Goal: Transaction & Acquisition: Subscribe to service/newsletter

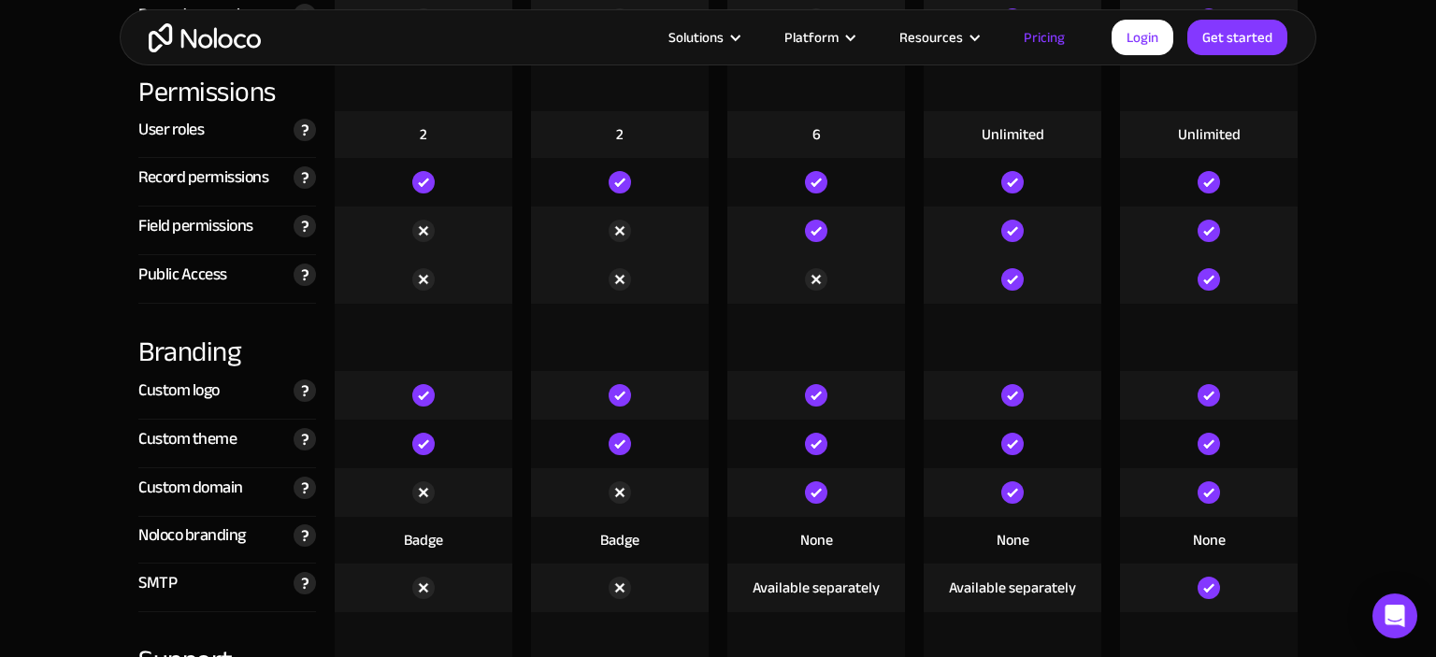
scroll to position [4344, 0]
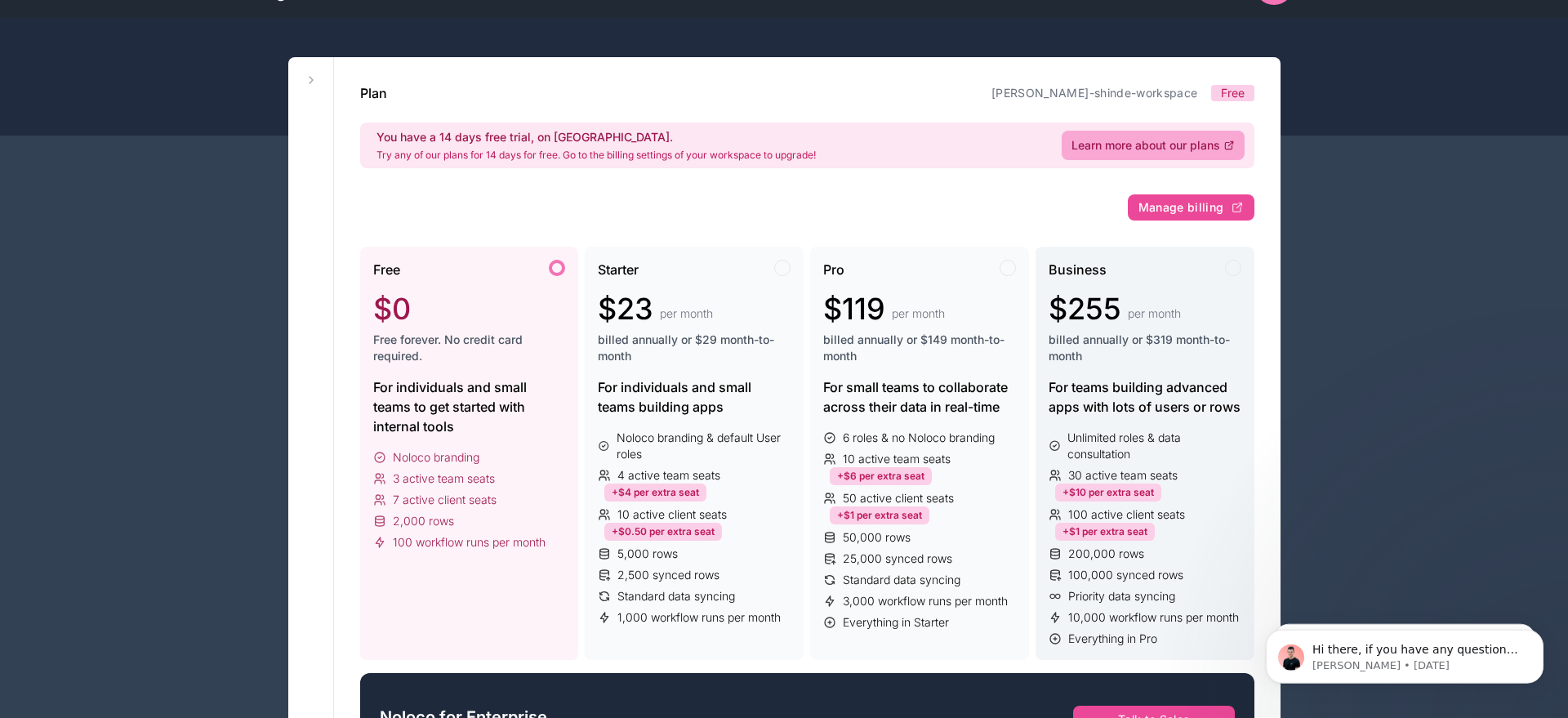
scroll to position [83, 0]
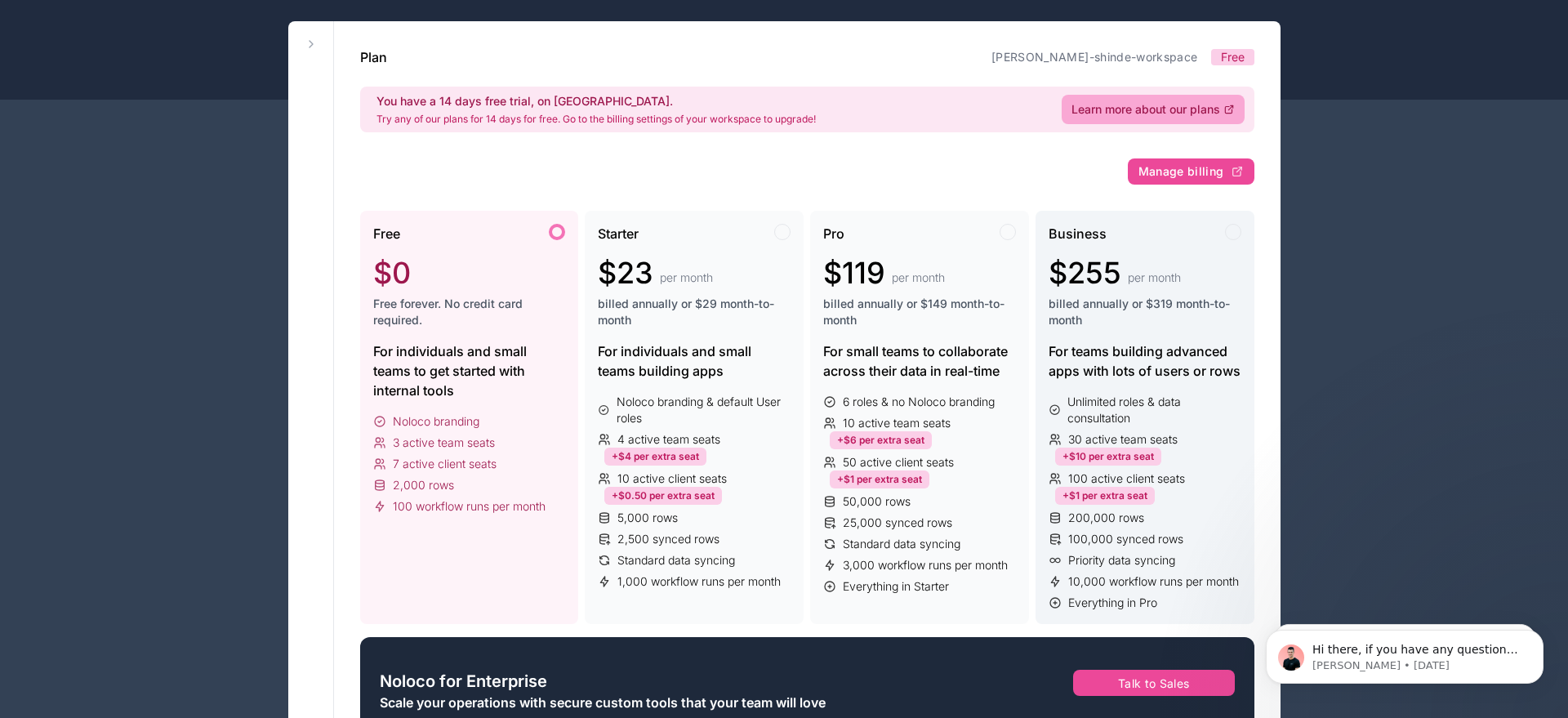
click at [1140, 313] on span "billed annually or $319 month-to-month" at bounding box center [1145, 311] width 193 height 32
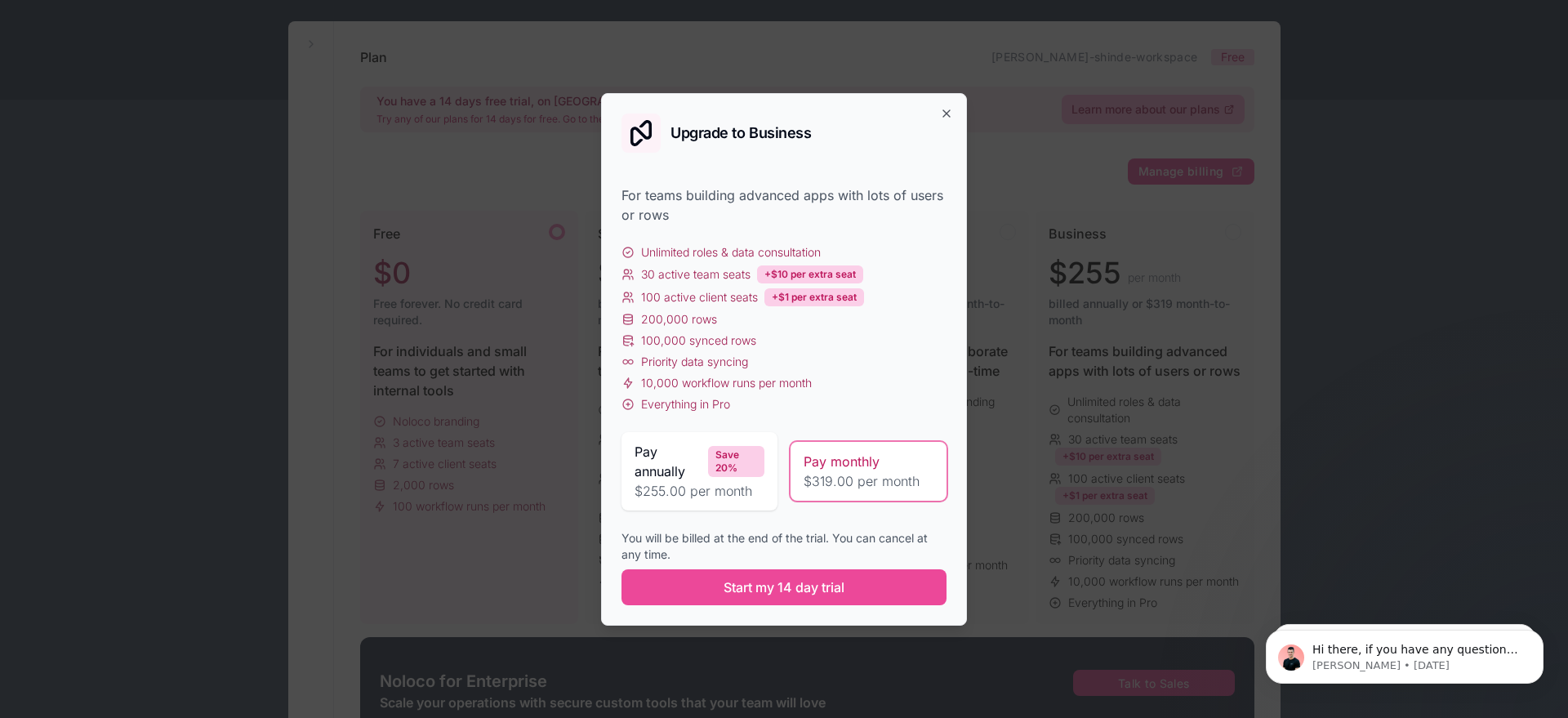
click at [708, 484] on span "$255.00 per month" at bounding box center [699, 491] width 130 height 19
click at [898, 486] on span "$319.00 per month" at bounding box center [868, 480] width 130 height 19
click at [936, 108] on div "Upgrade to Business For teams building advanced apps with lots of users or rows…" at bounding box center [784, 360] width 366 height 533
click at [947, 112] on icon "button" at bounding box center [946, 113] width 13 height 13
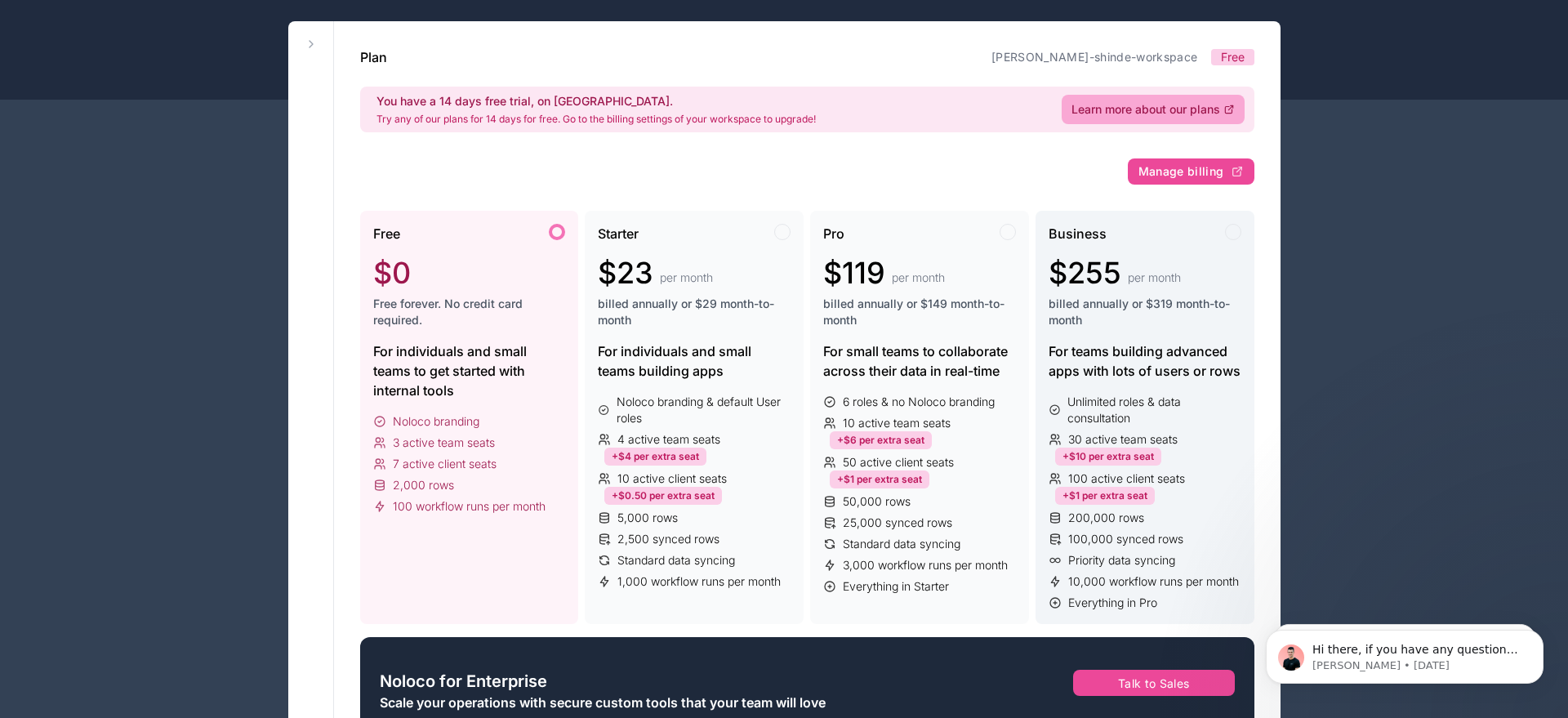
click at [1128, 319] on span "billed annually or $319 month-to-month" at bounding box center [1145, 311] width 193 height 32
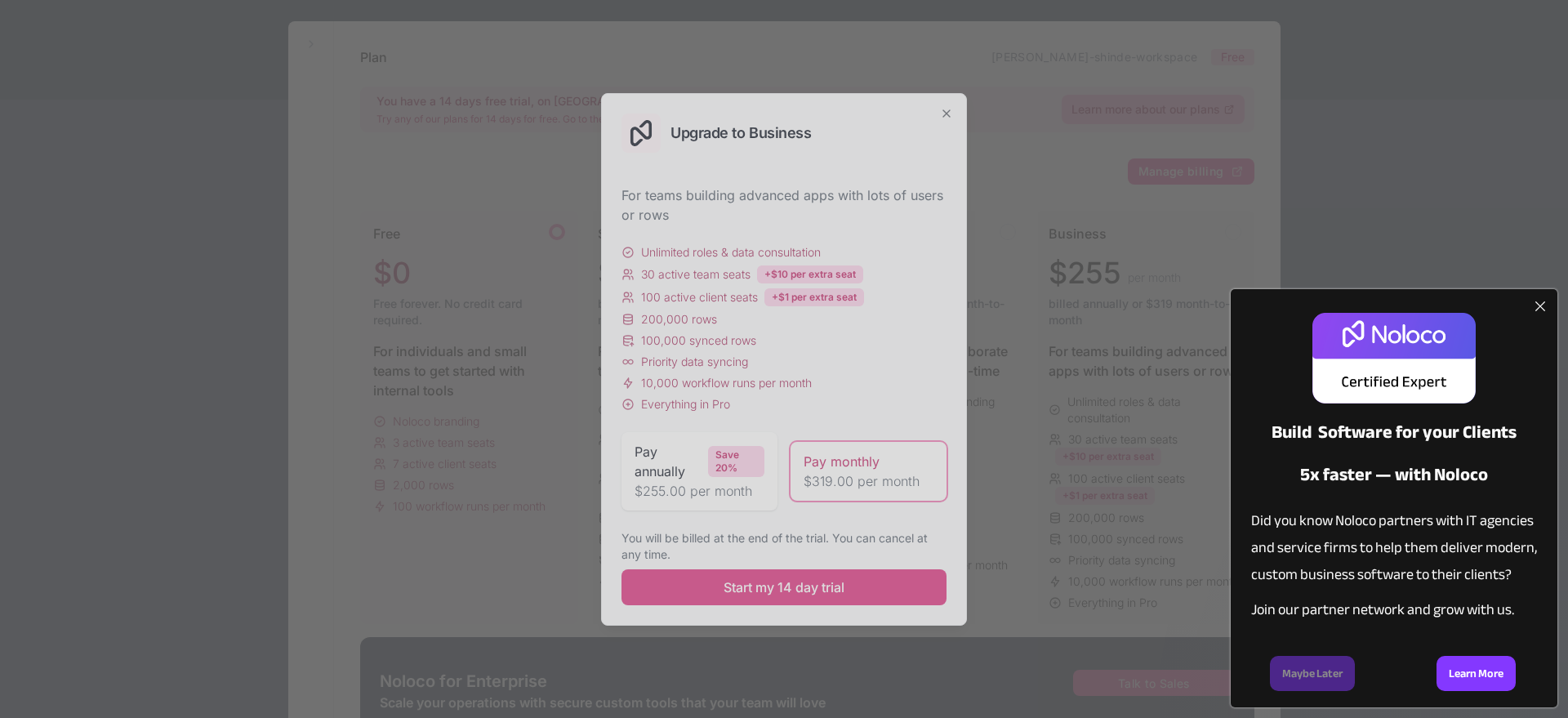
scroll to position [0, 0]
click at [1541, 299] on div at bounding box center [1540, 306] width 21 height 21
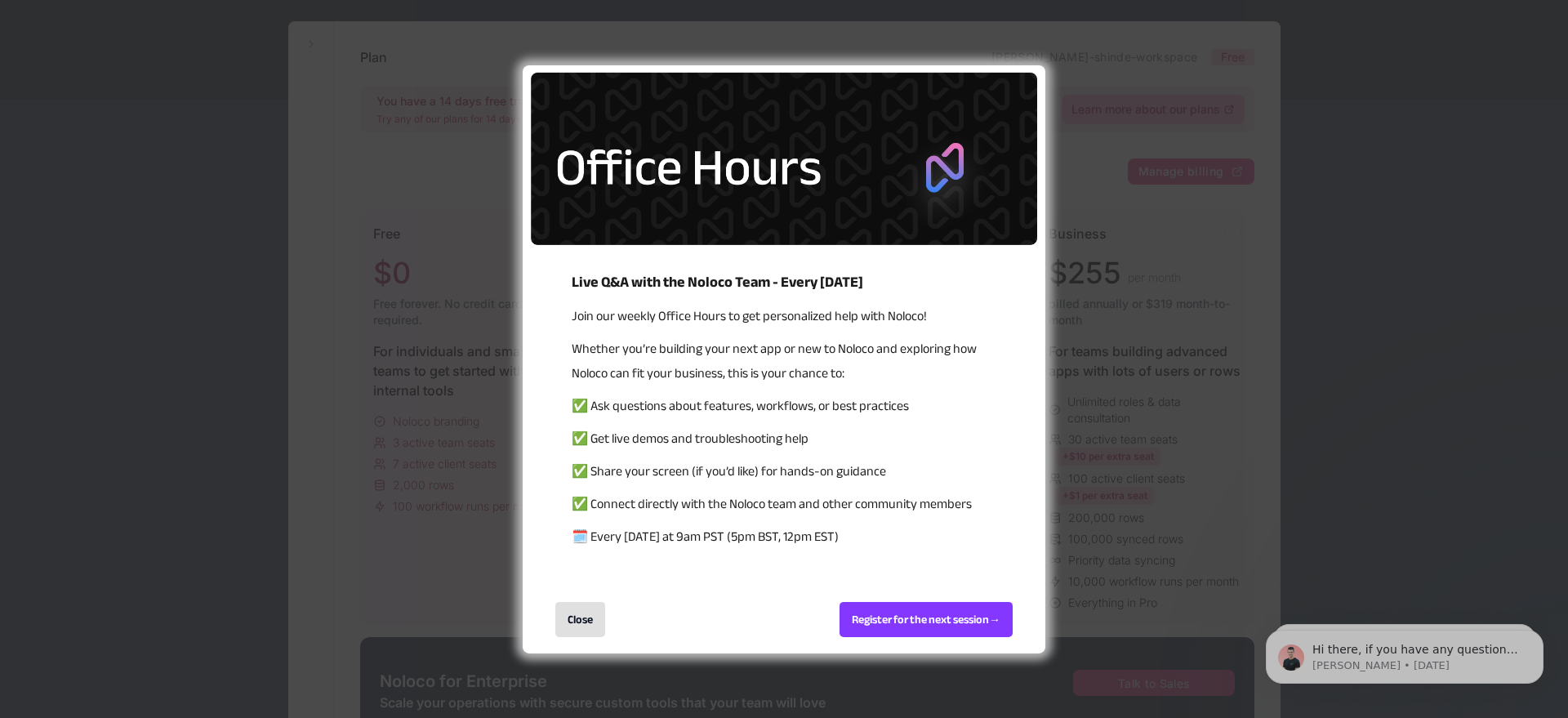
click at [563, 627] on div "Close" at bounding box center [580, 619] width 50 height 35
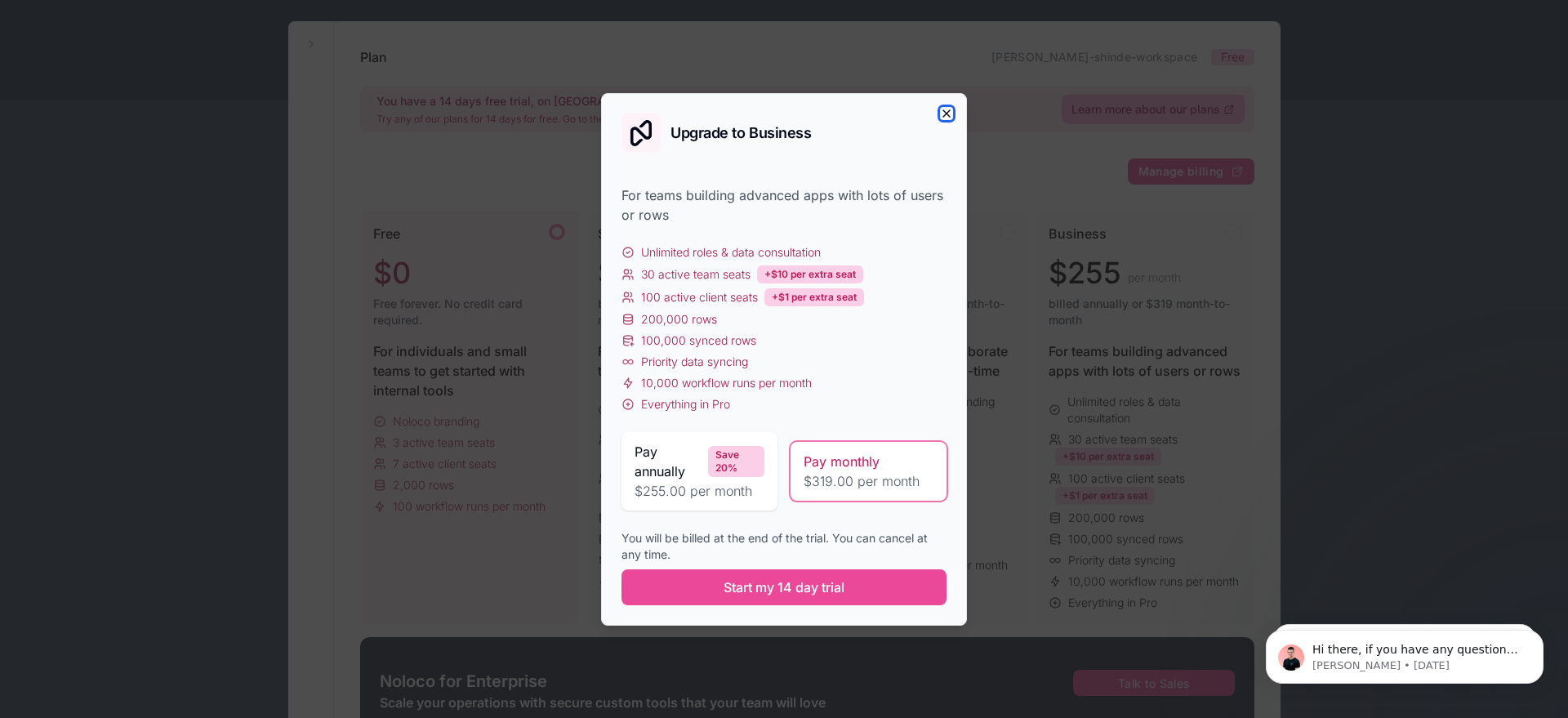
click at [943, 115] on icon "button" at bounding box center [946, 113] width 13 height 13
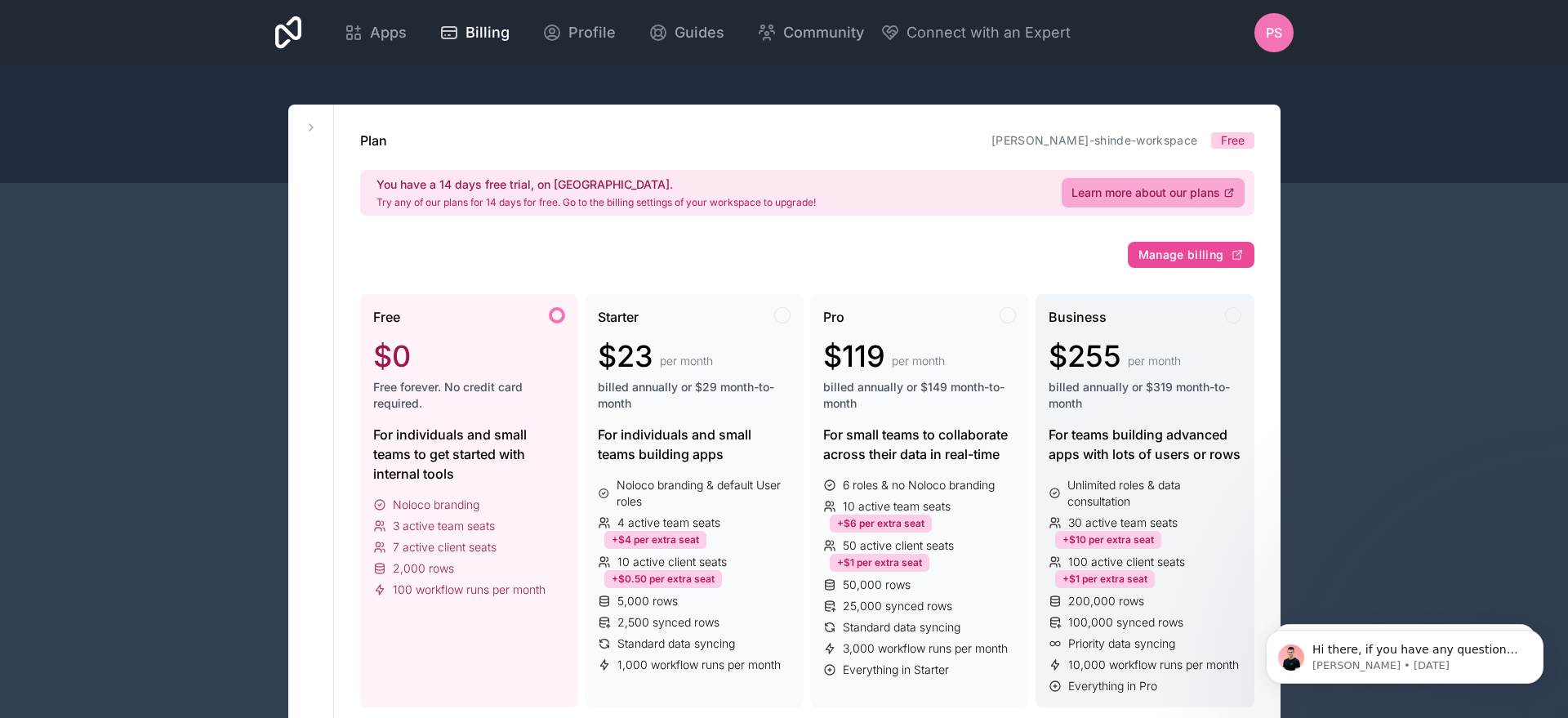
click at [1137, 404] on span "billed annually or $319 month-to-month" at bounding box center [1145, 395] width 193 height 32
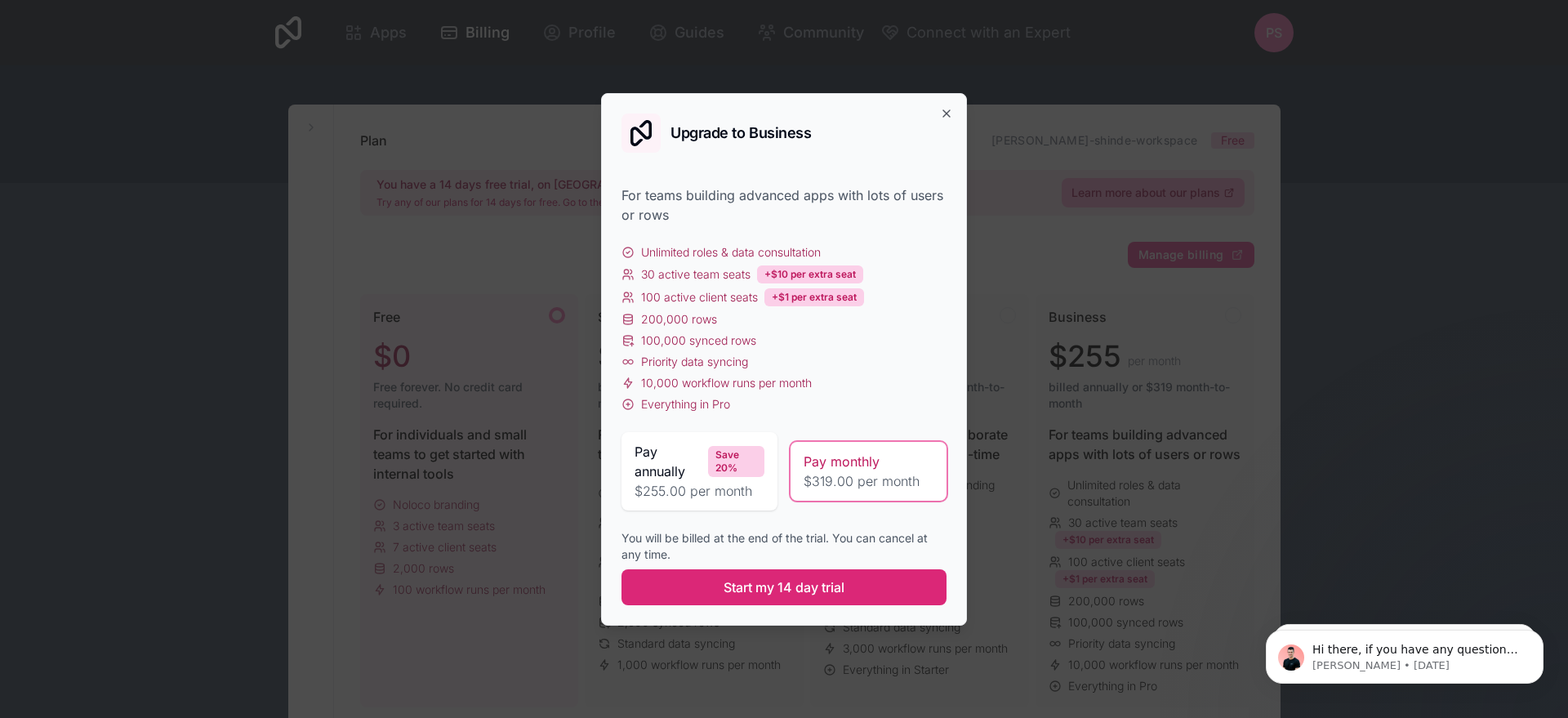
click at [786, 574] on button "Start my 14 day trial" at bounding box center [784, 587] width 325 height 36
